Goal: Information Seeking & Learning: Learn about a topic

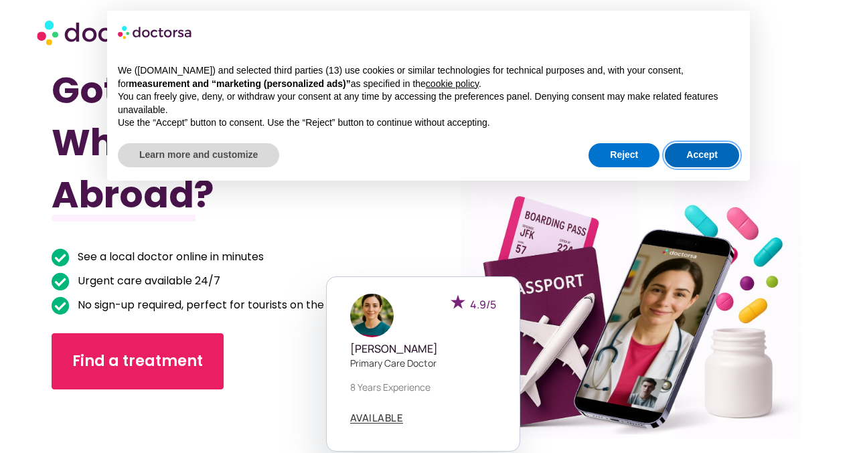
click at [689, 154] on button "Accept" at bounding box center [702, 155] width 74 height 24
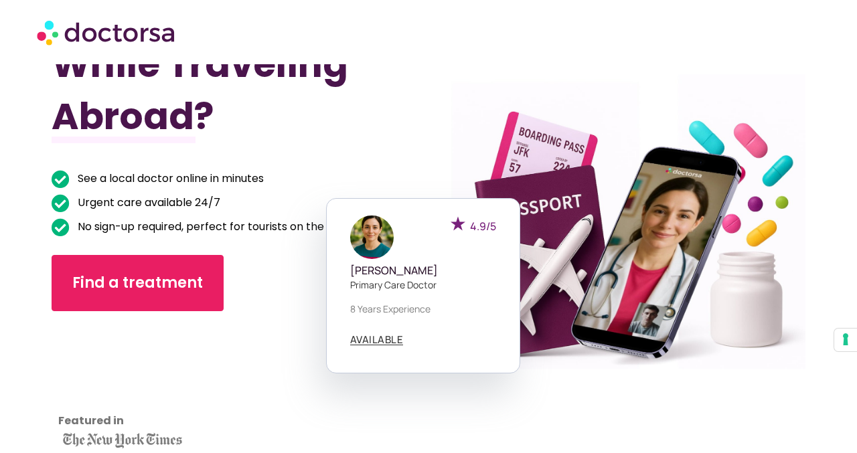
scroll to position [107, 0]
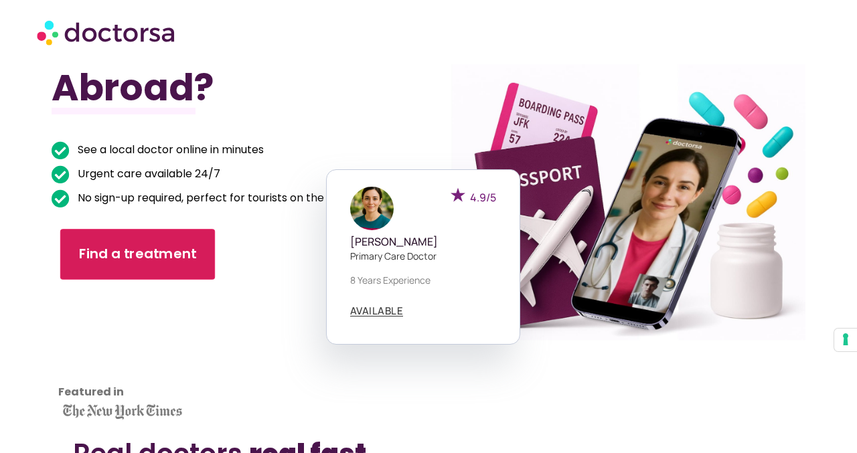
click at [173, 257] on span "Find a treatment" at bounding box center [138, 254] width 118 height 19
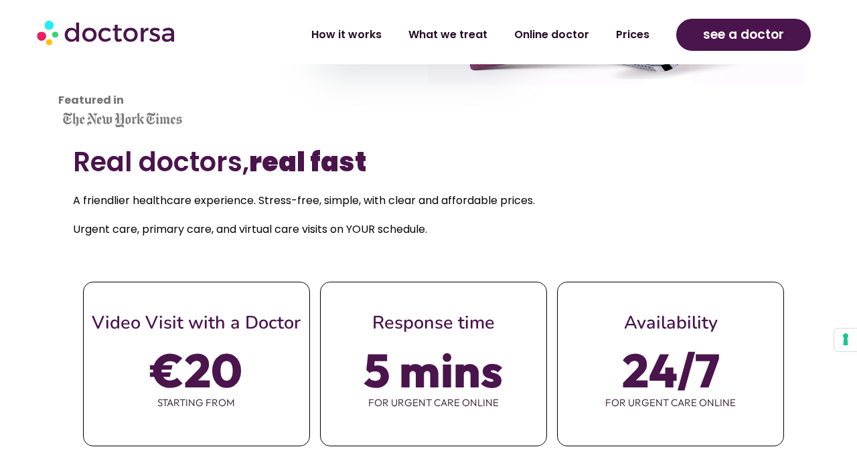
scroll to position [792, 0]
